Goal: Check status

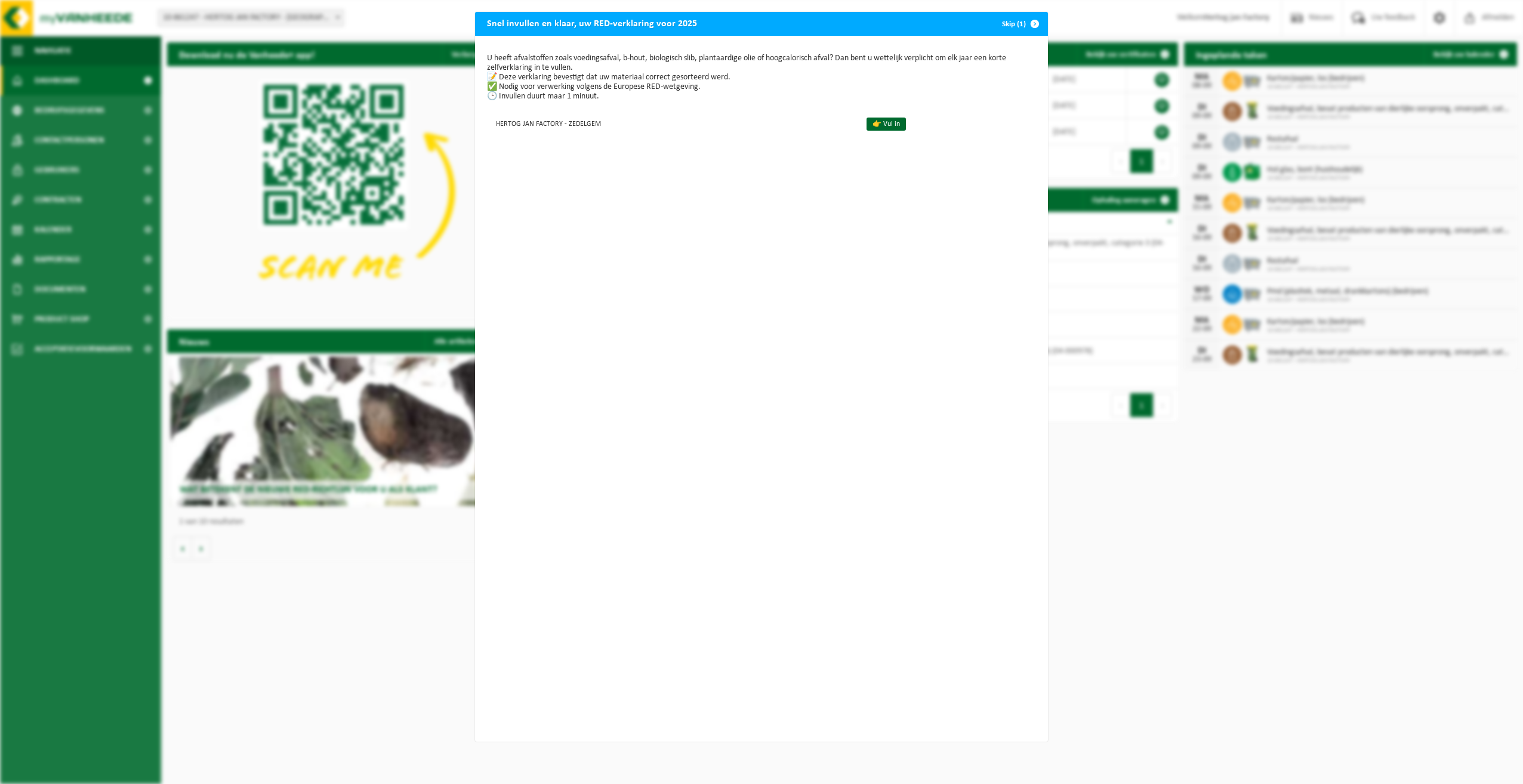
click at [1023, 23] on span "button" at bounding box center [1034, 24] width 24 height 24
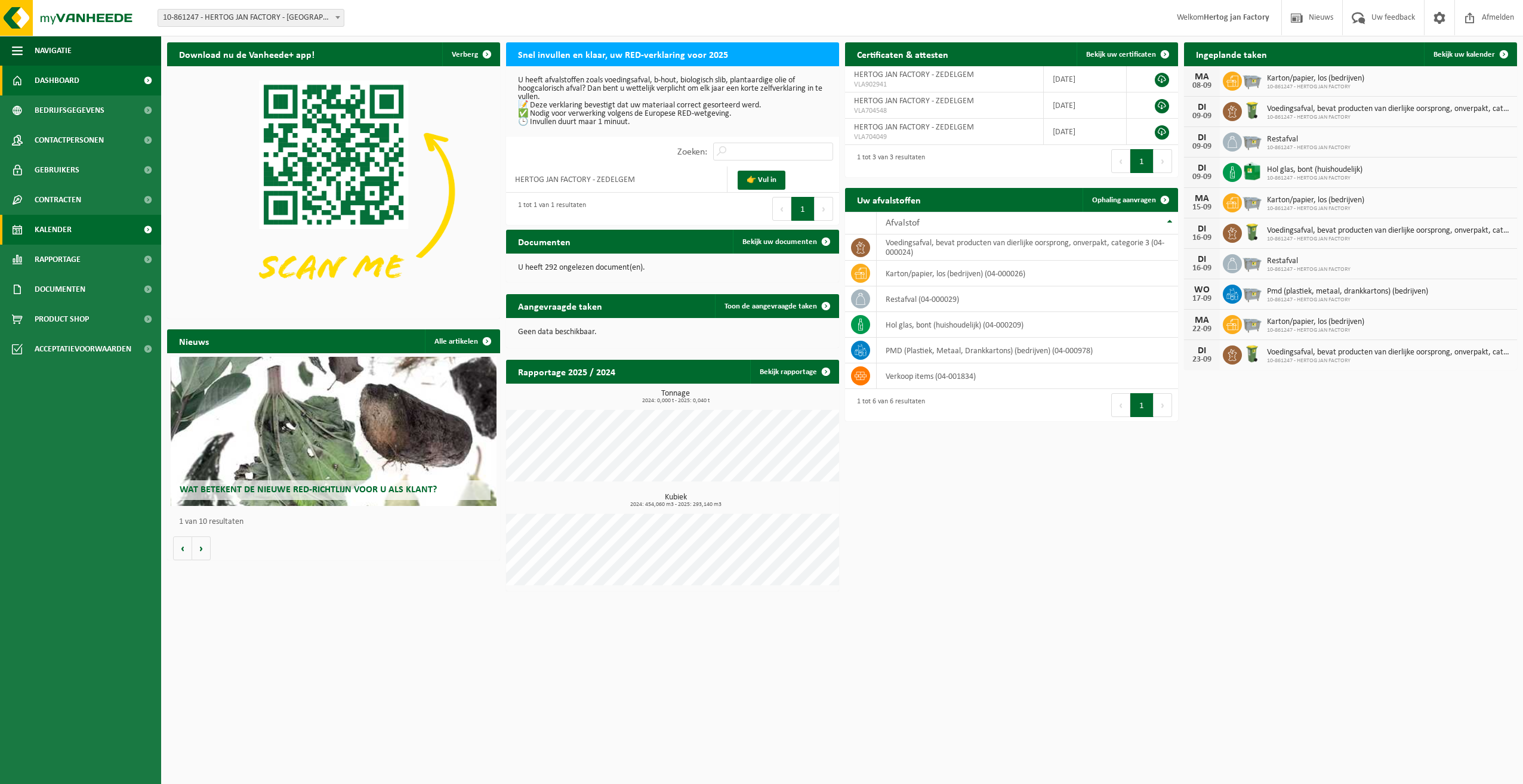
click at [71, 227] on span "Kalender" at bounding box center [53, 230] width 37 height 30
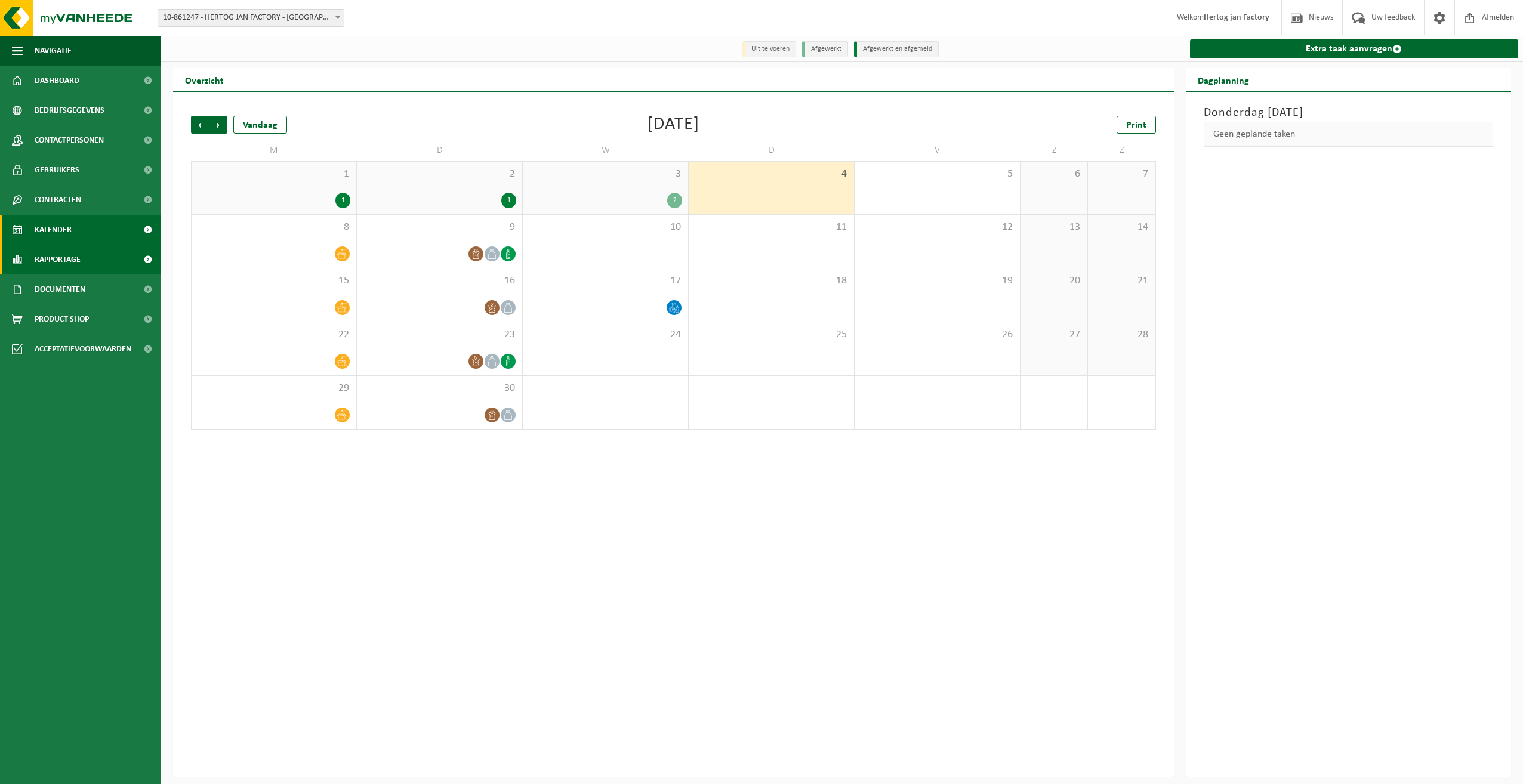
click at [82, 249] on link "Rapportage" at bounding box center [80, 260] width 161 height 30
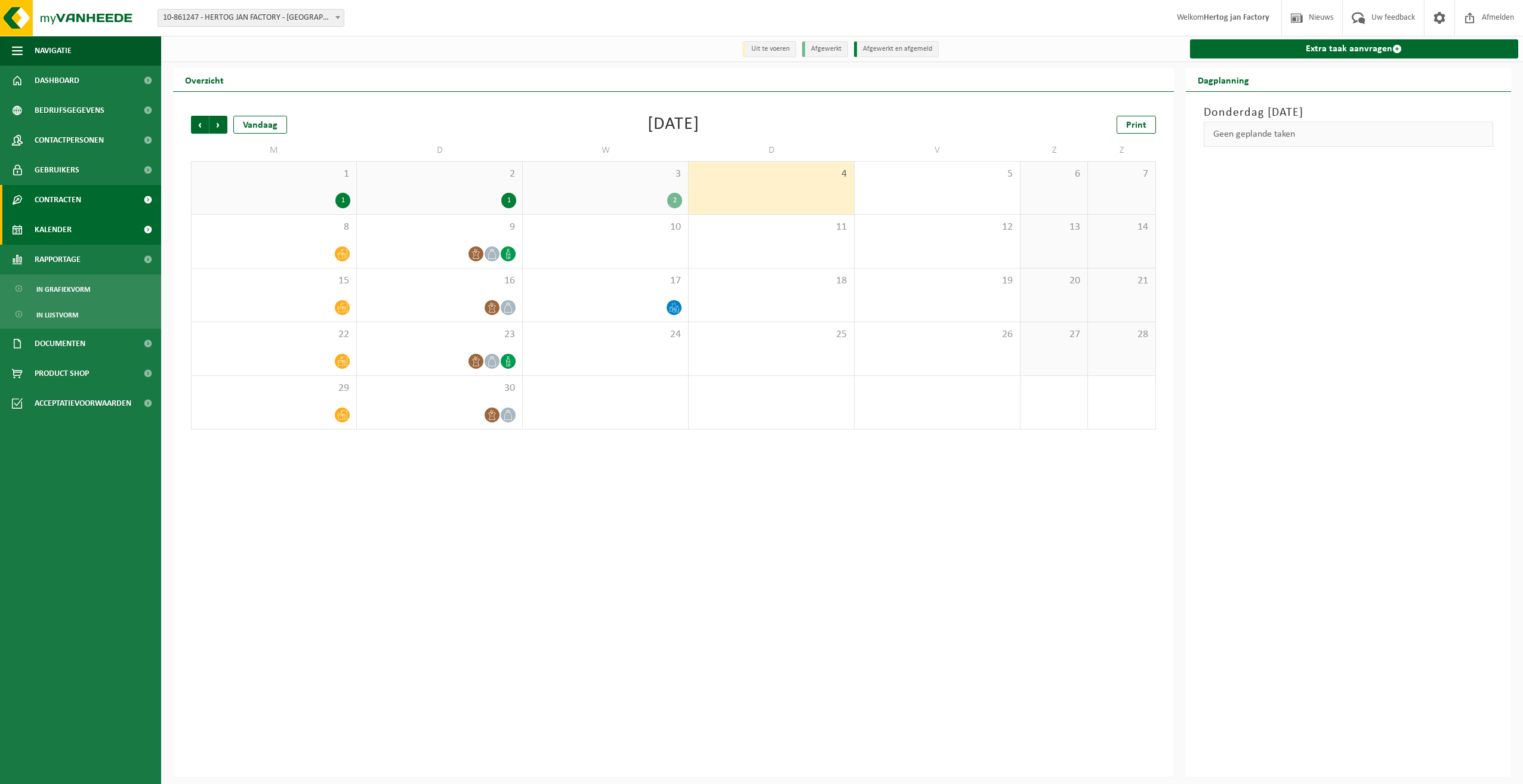
click at [98, 205] on link "Contracten" at bounding box center [80, 200] width 161 height 30
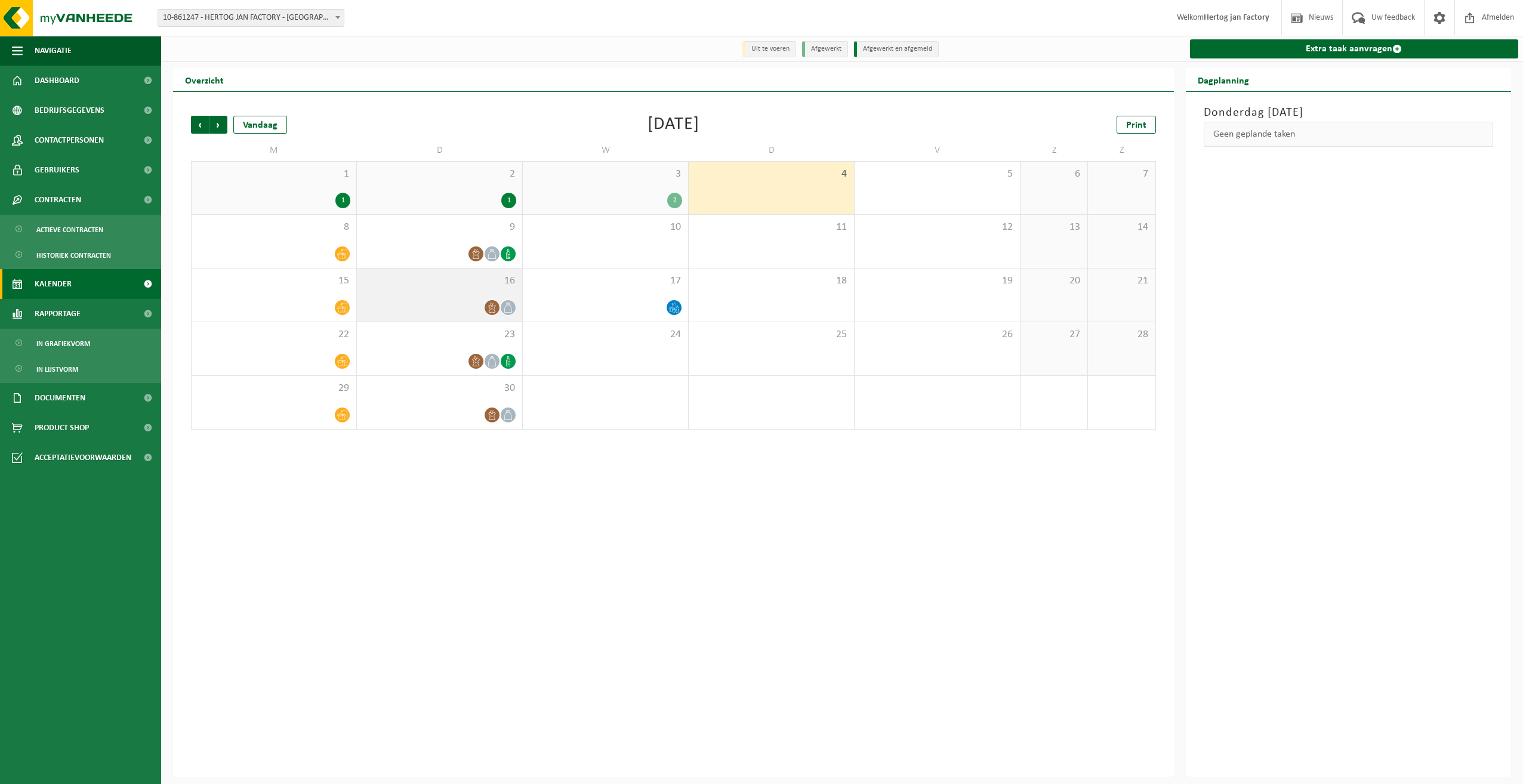
click at [486, 308] on span at bounding box center [491, 308] width 15 height 15
